Goal: Task Accomplishment & Management: Complete application form

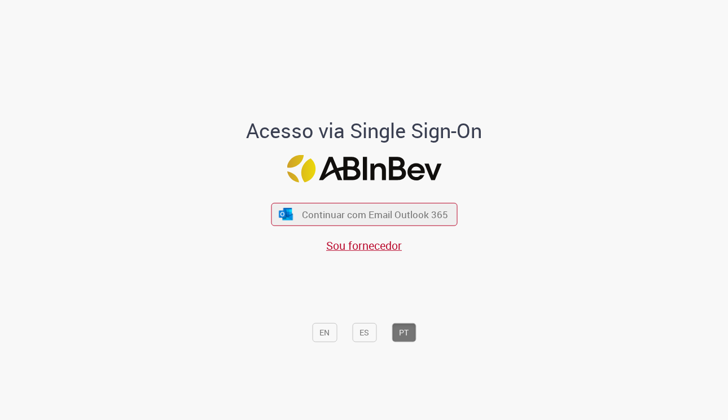
click at [315, 233] on div "Continuar com Email Outlook 365 Sou fornecedor" at bounding box center [364, 222] width 186 height 63
click at [315, 225] on button "Continuar com Email Outlook 365" at bounding box center [364, 215] width 190 height 24
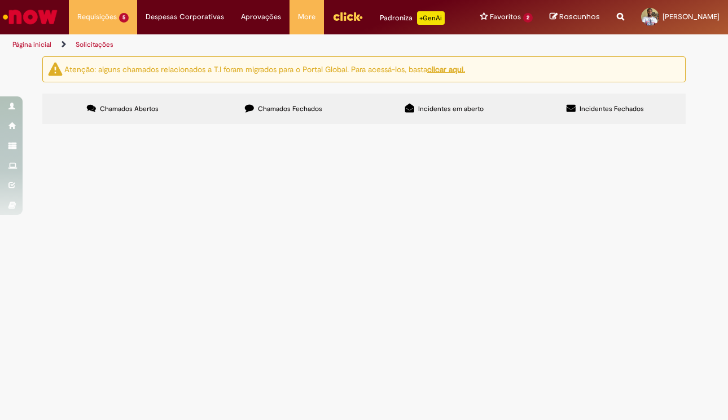
click at [258, 113] on span "Chamados Fechados" at bounding box center [290, 108] width 64 height 9
click at [0, 0] on input "Pesquisar" at bounding box center [0, 0] width 0 height 0
type input "*******"
click at [0, 0] on span "Pesquisar" at bounding box center [0, 0] width 0 height 0
click at [0, 0] on span "Contratação da agência Octagon para assessoria e intermediação. Lembrando que d…" at bounding box center [0, 0] width 0 height 0
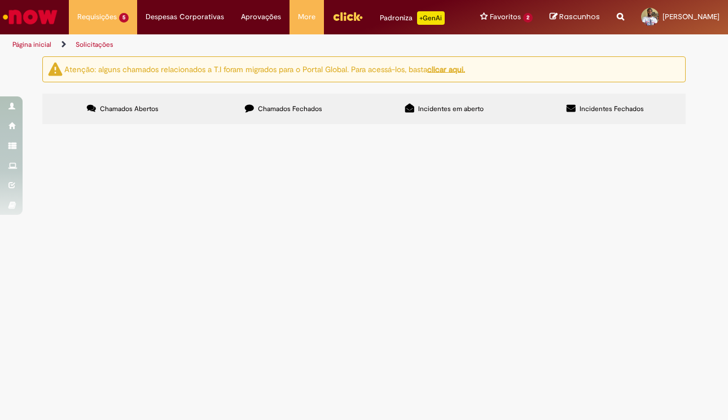
click at [344, 228] on main "Solicitações Atenção: alguns chamados relacionados a T.I foram migrados para o …" at bounding box center [364, 238] width 728 height 365
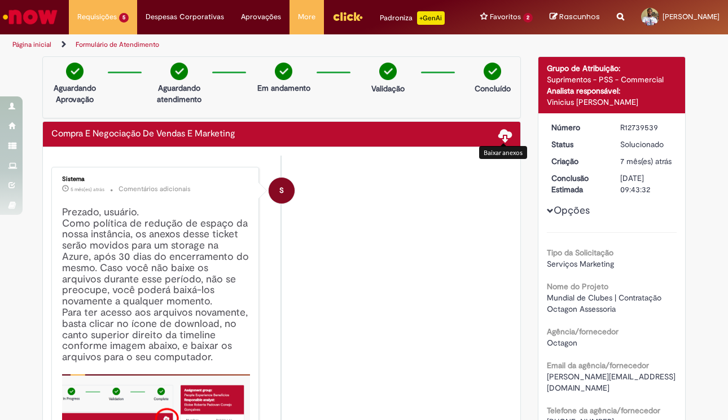
click at [500, 142] on span at bounding box center [505, 135] width 14 height 14
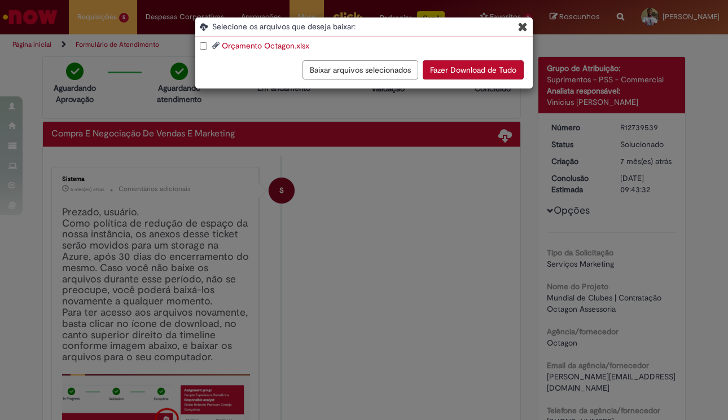
click at [451, 72] on button "Fazer Download de Tudo" at bounding box center [473, 69] width 101 height 19
click at [385, 71] on button "Baixar arquivos selecionados" at bounding box center [361, 69] width 116 height 19
click at [369, 74] on button "Baixar arquivos selecionados" at bounding box center [361, 69] width 116 height 19
click at [470, 66] on button "Fazer Download de Tudo" at bounding box center [473, 69] width 101 height 19
click at [261, 44] on link "Orçamento Octagon.xlsx" at bounding box center [265, 46] width 87 height 10
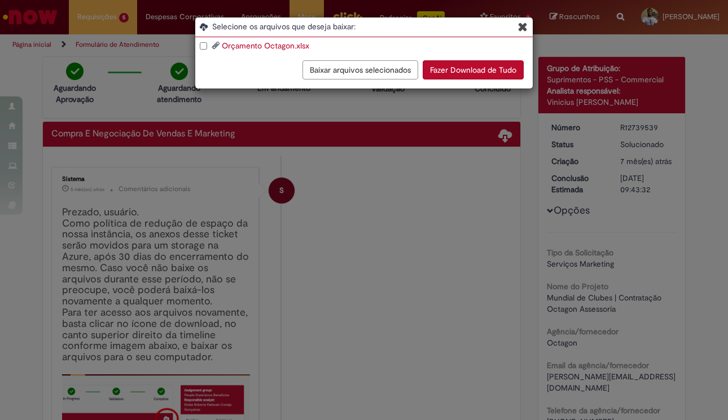
click at [525, 23] on icon "Blob Storage Download Modal" at bounding box center [523, 27] width 10 height 12
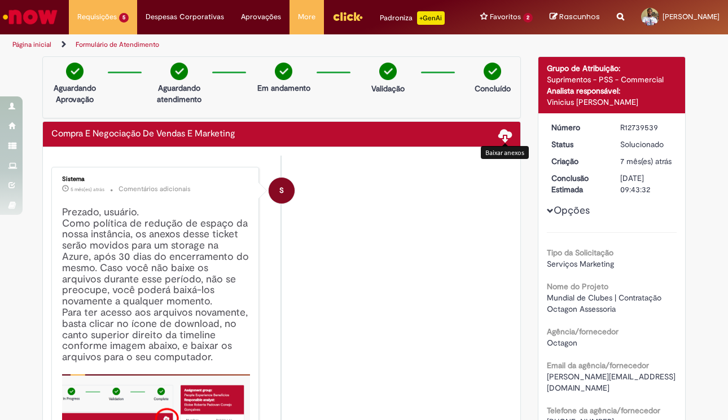
click at [507, 142] on div "Compra E Negociação De Vendas E Marketing Baixar anexos" at bounding box center [281, 134] width 477 height 25
click at [498, 142] on span at bounding box center [505, 135] width 14 height 14
click at [499, 142] on span at bounding box center [505, 135] width 14 height 14
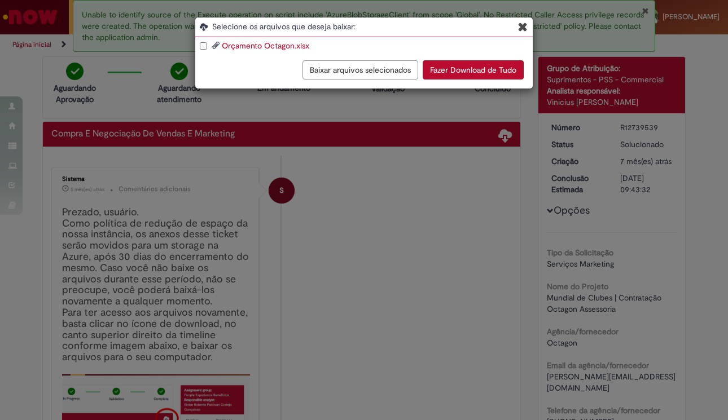
click at [207, 49] on div "Orçamento Octagon.xlsx" at bounding box center [366, 45] width 333 height 11
click at [393, 69] on button "Baixar arquivos selecionados" at bounding box center [361, 69] width 116 height 19
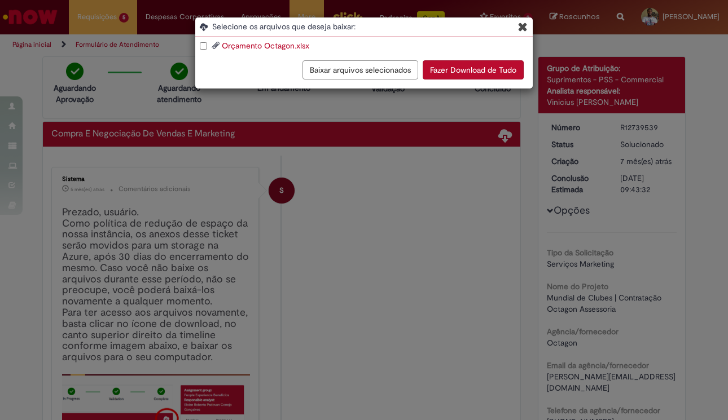
click at [520, 28] on icon "Blob Storage Download Modal" at bounding box center [523, 27] width 10 height 12
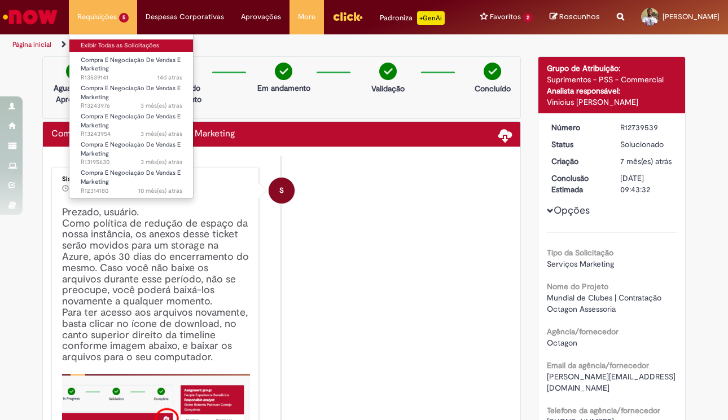
click at [106, 43] on link "Exibir Todas as Solicitações" at bounding box center [131, 46] width 124 height 12
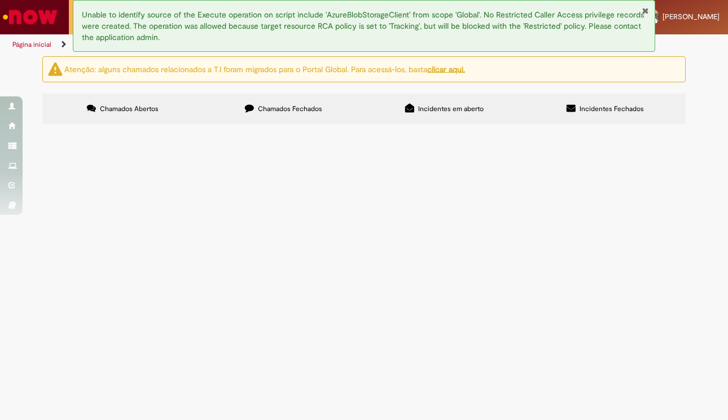
click at [0, 0] on span "Custo de produção de mockups para o novo VBI de Bud. Custos fixos sem possibili…" at bounding box center [0, 0] width 0 height 0
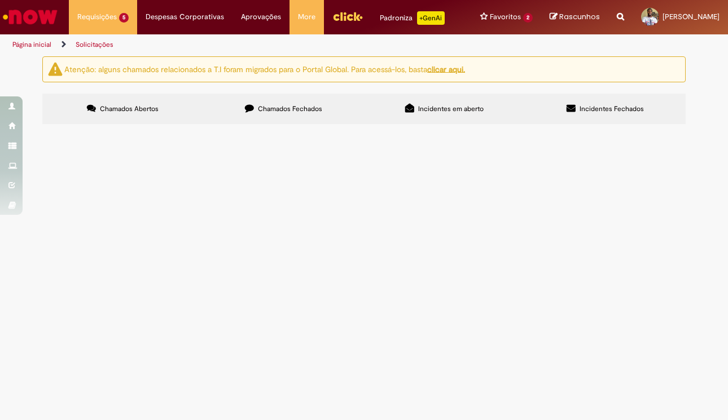
click at [0, 0] on span "Custo de produção de mockups para o novo VBI de Bud. Custos fixos sem possibili…" at bounding box center [0, 0] width 0 height 0
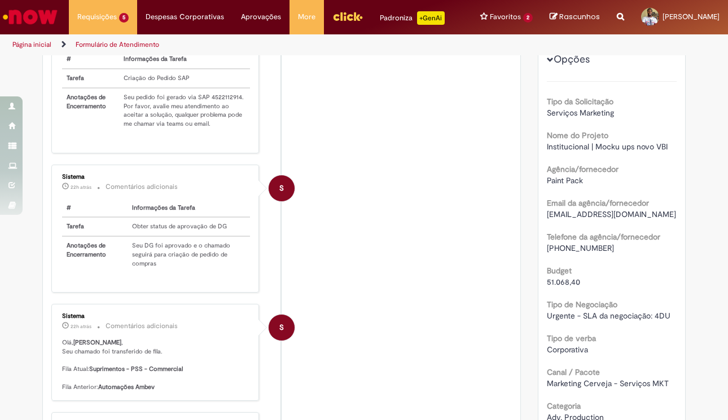
scroll to position [121, 0]
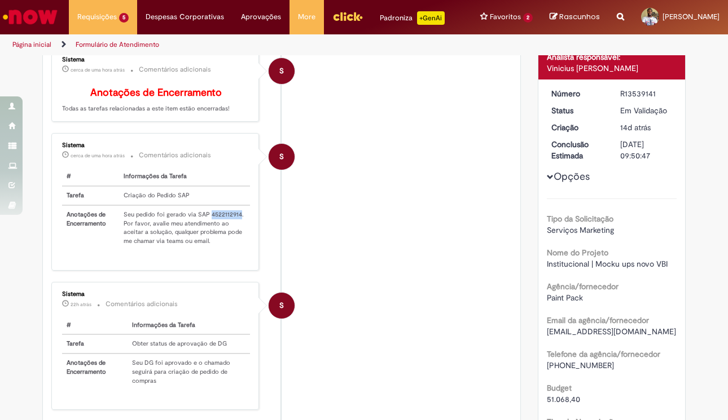
drag, startPoint x: 205, startPoint y: 238, endPoint x: 234, endPoint y: 243, distance: 29.2
click at [234, 243] on td "Seu pedido foi gerado via SAP 4522112914. Por favor, avalie meu atendimento ao …" at bounding box center [184, 227] width 130 height 45
copy td "4522112914"
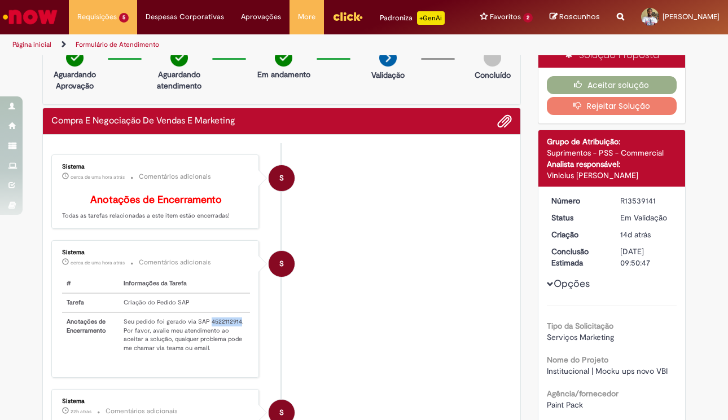
scroll to position [10, 0]
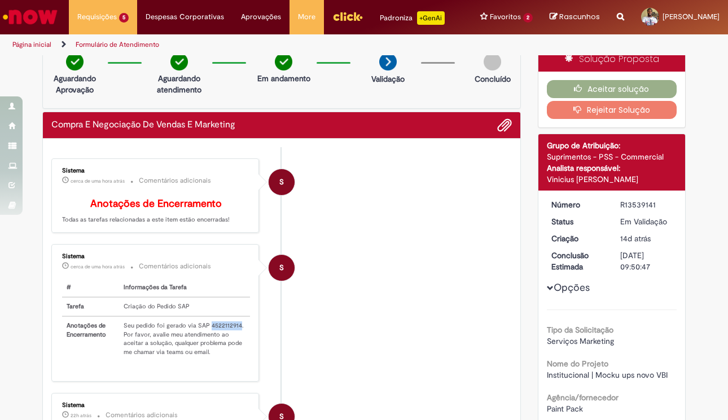
copy td "4522112914"
click at [584, 98] on button "Aceitar solução" at bounding box center [612, 89] width 130 height 18
